Goal: Task Accomplishment & Management: Use online tool/utility

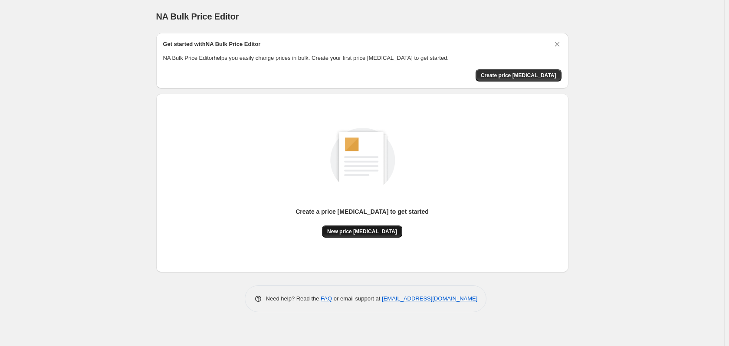
click at [374, 235] on span "New price change job" at bounding box center [362, 231] width 70 height 7
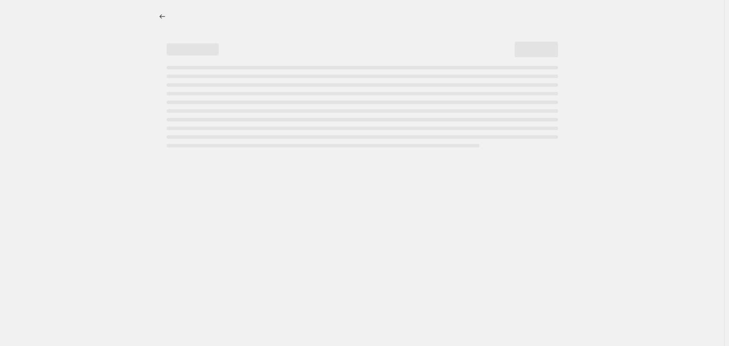
select select "percentage"
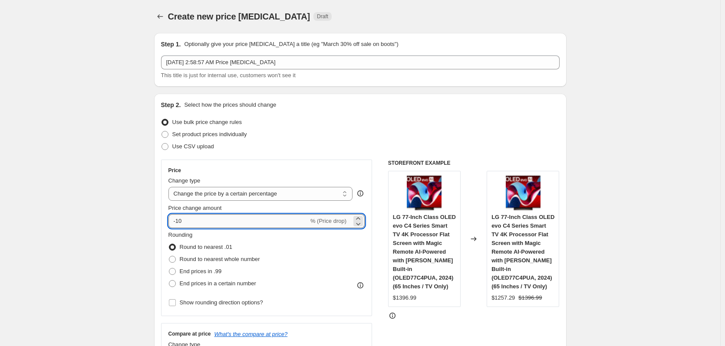
click at [226, 225] on input "-10" at bounding box center [238, 221] width 140 height 14
type input "-1"
type input "-25"
click at [203, 269] on span "End prices in .99" at bounding box center [201, 271] width 42 height 7
click at [169, 269] on input "End prices in .99" at bounding box center [169, 268] width 0 height 0
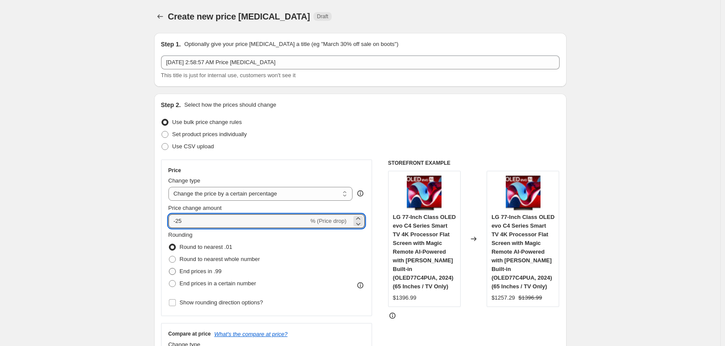
radio input "true"
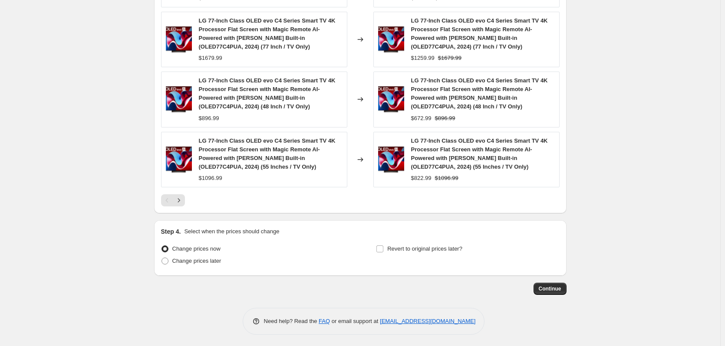
scroll to position [622, 0]
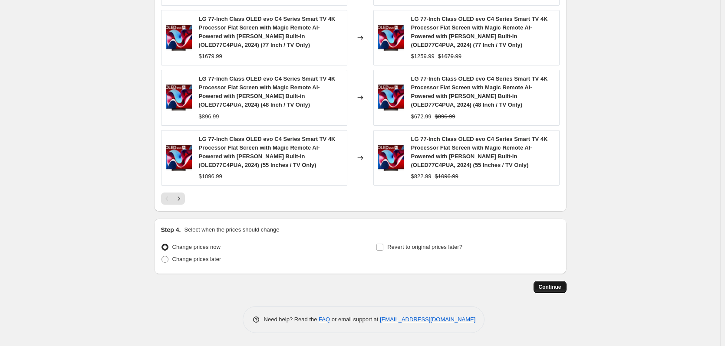
click at [554, 290] on span "Continue" at bounding box center [550, 287] width 23 height 7
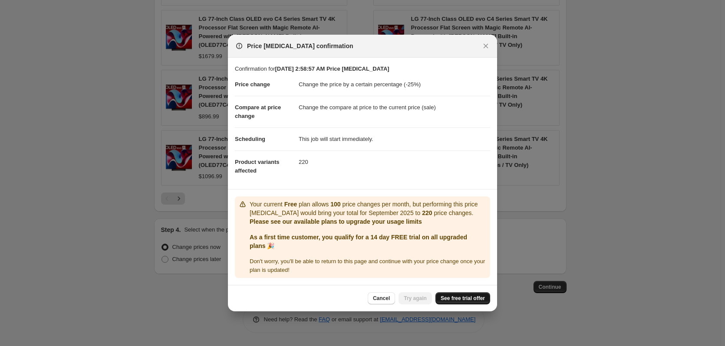
click at [484, 300] on span "See free trial offer" at bounding box center [462, 298] width 44 height 7
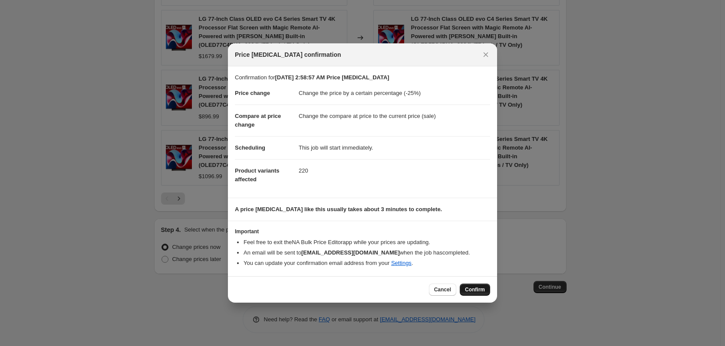
click at [478, 289] on span "Confirm" at bounding box center [475, 289] width 20 height 7
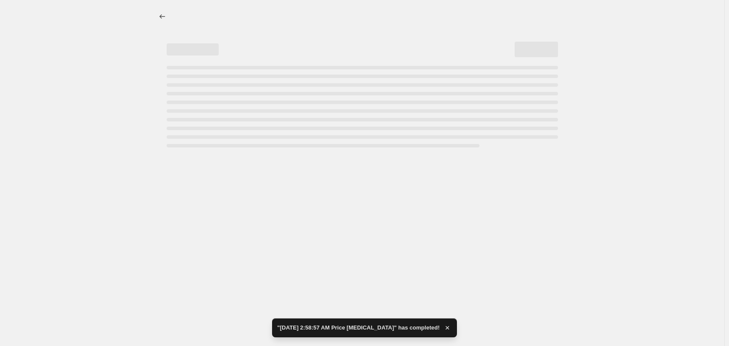
select select "percentage"
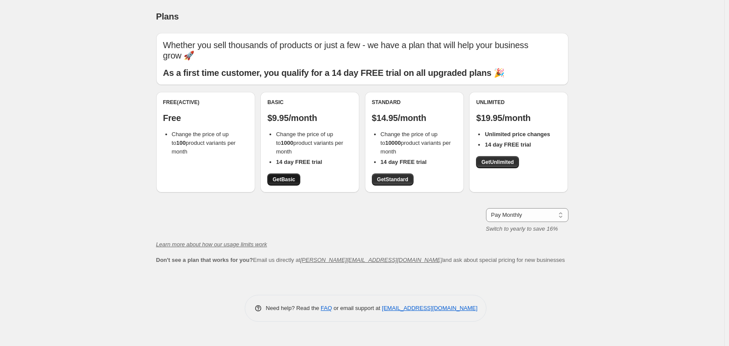
click at [282, 178] on span "Get Basic" at bounding box center [284, 179] width 23 height 7
